Goal: Transaction & Acquisition: Purchase product/service

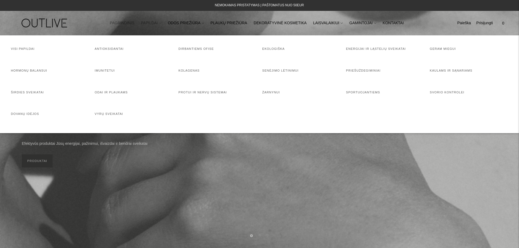
click at [161, 22] on link "PAPILDAI" at bounding box center [151, 23] width 20 height 12
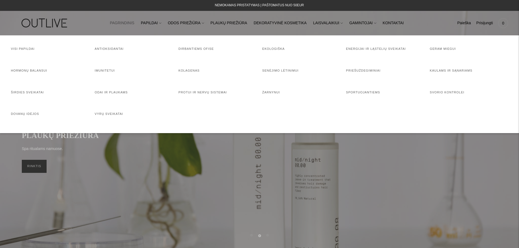
click at [128, 17] on link "PAGRINDINIS" at bounding box center [122, 23] width 25 height 12
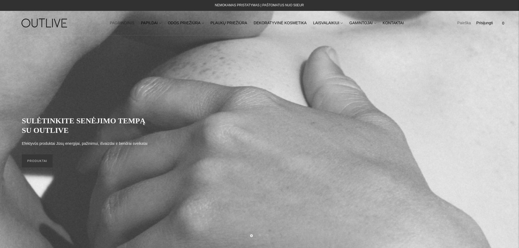
click at [469, 23] on link "Paieška" at bounding box center [464, 23] width 14 height 12
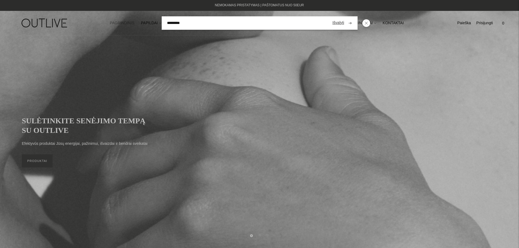
type input "*********"
click at [345, 18] on button "submit" at bounding box center [350, 23] width 10 height 11
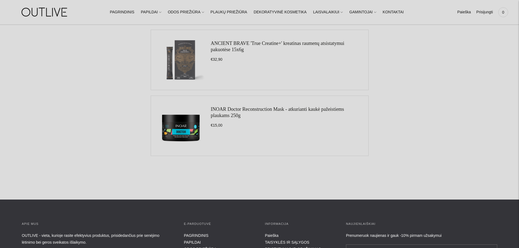
scroll to position [145, 0]
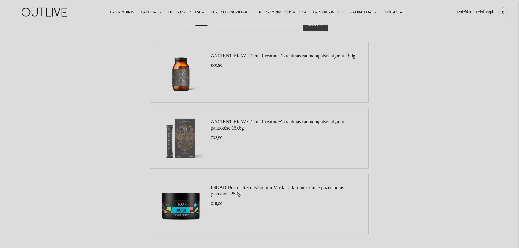
drag, startPoint x: 126, startPoint y: 156, endPoint x: 133, endPoint y: 129, distance: 27.6
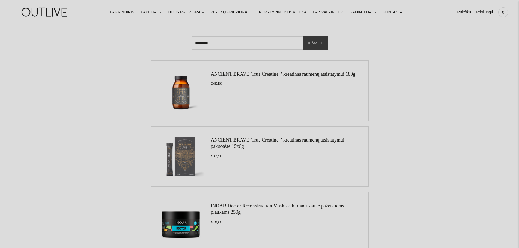
click at [232, 145] on link "ANCIENT BRAVE 'True Creatine+' kreatinas raumenų atsistatymui pakuotėse 15x6g" at bounding box center [278, 143] width 134 height 12
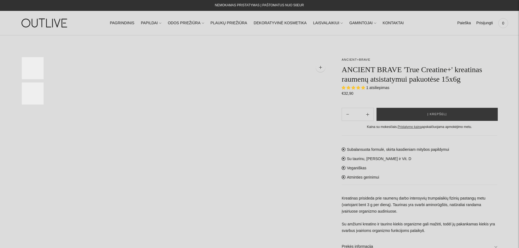
select select "**********"
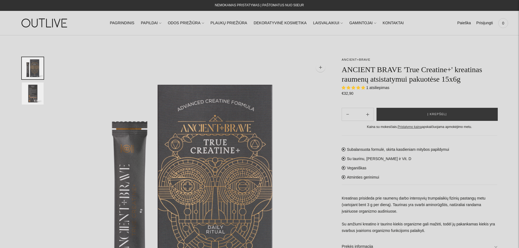
drag, startPoint x: 321, startPoint y: 156, endPoint x: 320, endPoint y: 174, distance: 18.0
drag, startPoint x: 310, startPoint y: 151, endPoint x: 307, endPoint y: 162, distance: 11.6
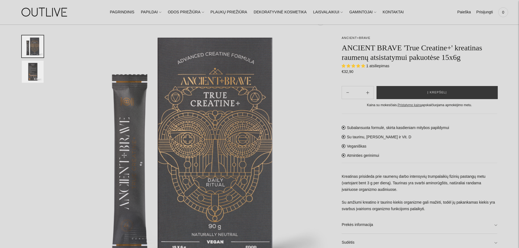
scroll to position [48, 0]
click at [361, 227] on link "Prekės informacija" at bounding box center [420, 224] width 156 height 17
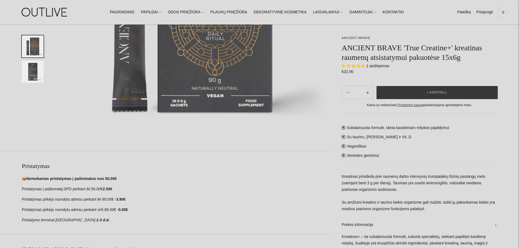
scroll to position [339, 0]
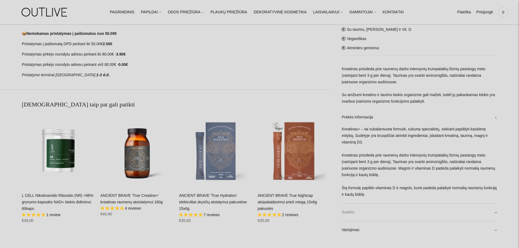
click at [362, 212] on link "Sudėtis" at bounding box center [420, 212] width 156 height 17
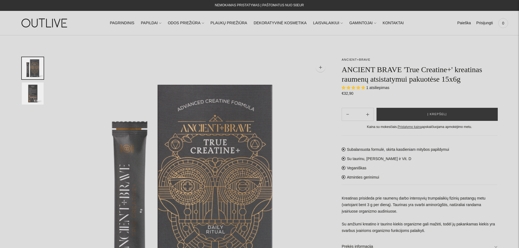
select select "**********"
